Goal: Task Accomplishment & Management: Manage account settings

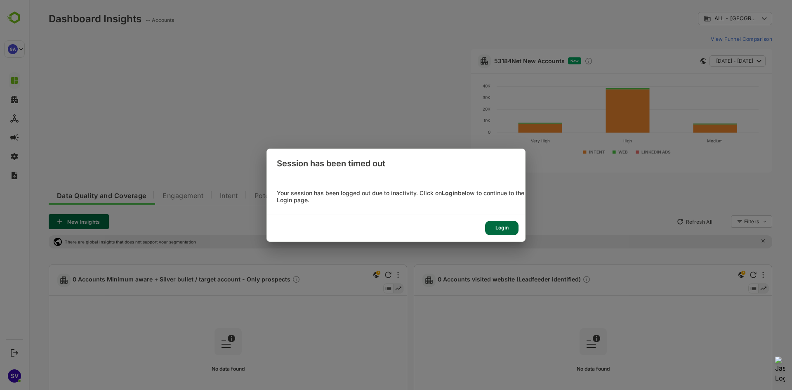
click at [497, 225] on div "Login" at bounding box center [501, 228] width 33 height 14
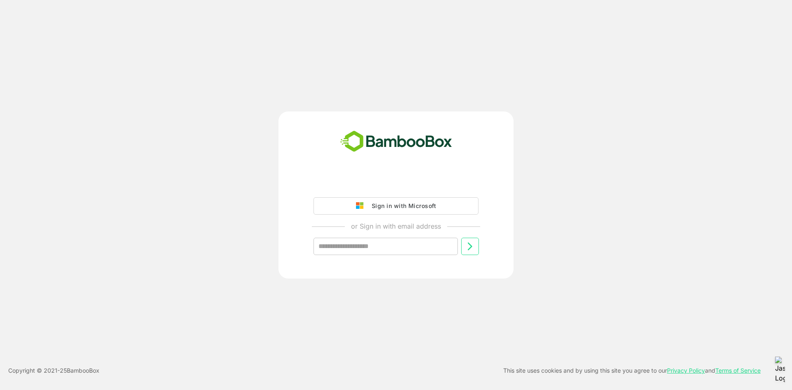
click at [409, 208] on div "Sign in with Microsoft" at bounding box center [402, 206] width 69 height 11
click at [355, 205] on button "Sign in with Microsoft" at bounding box center [396, 205] width 165 height 17
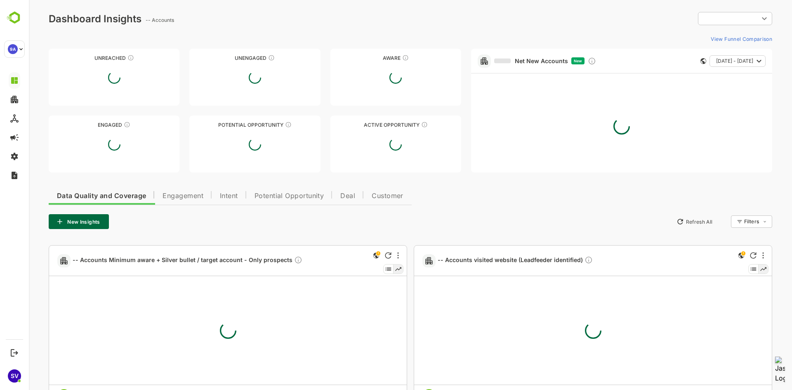
type input "**********"
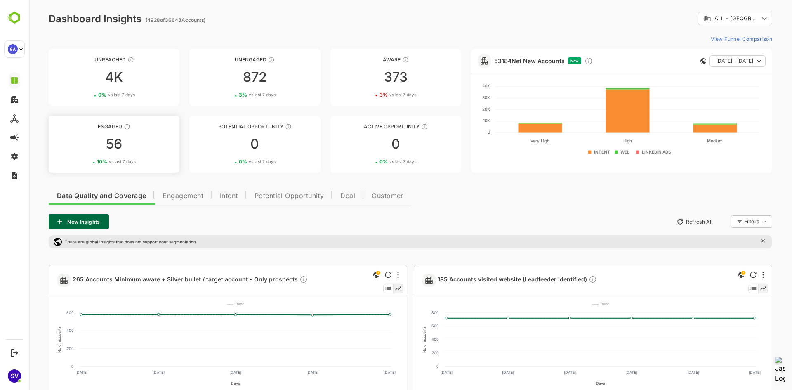
click at [119, 142] on div "56" at bounding box center [114, 143] width 131 height 13
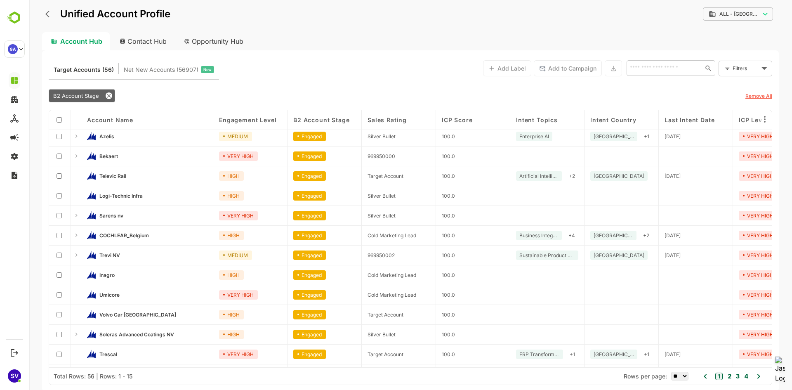
scroll to position [41, 0]
